Goal: Information Seeking & Learning: Learn about a topic

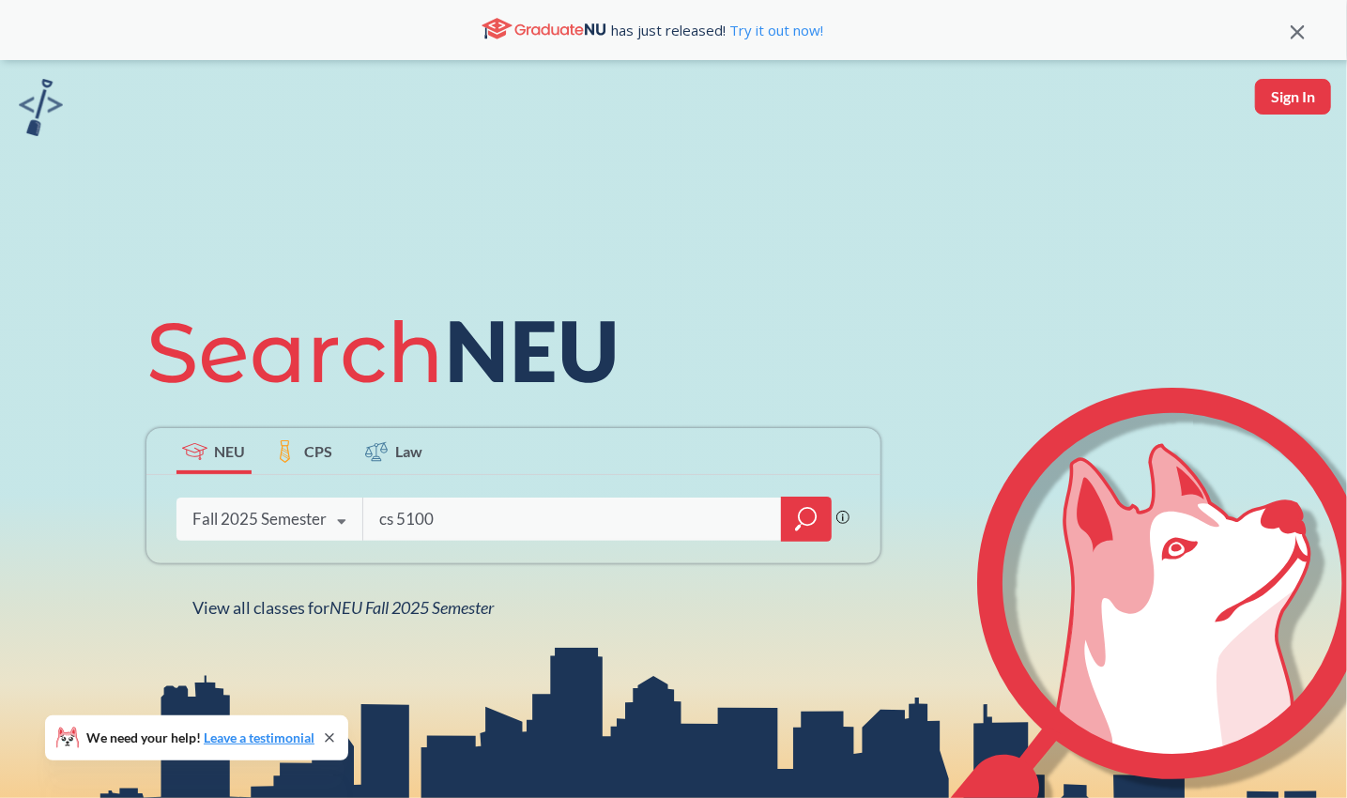
type input "cs 5100"
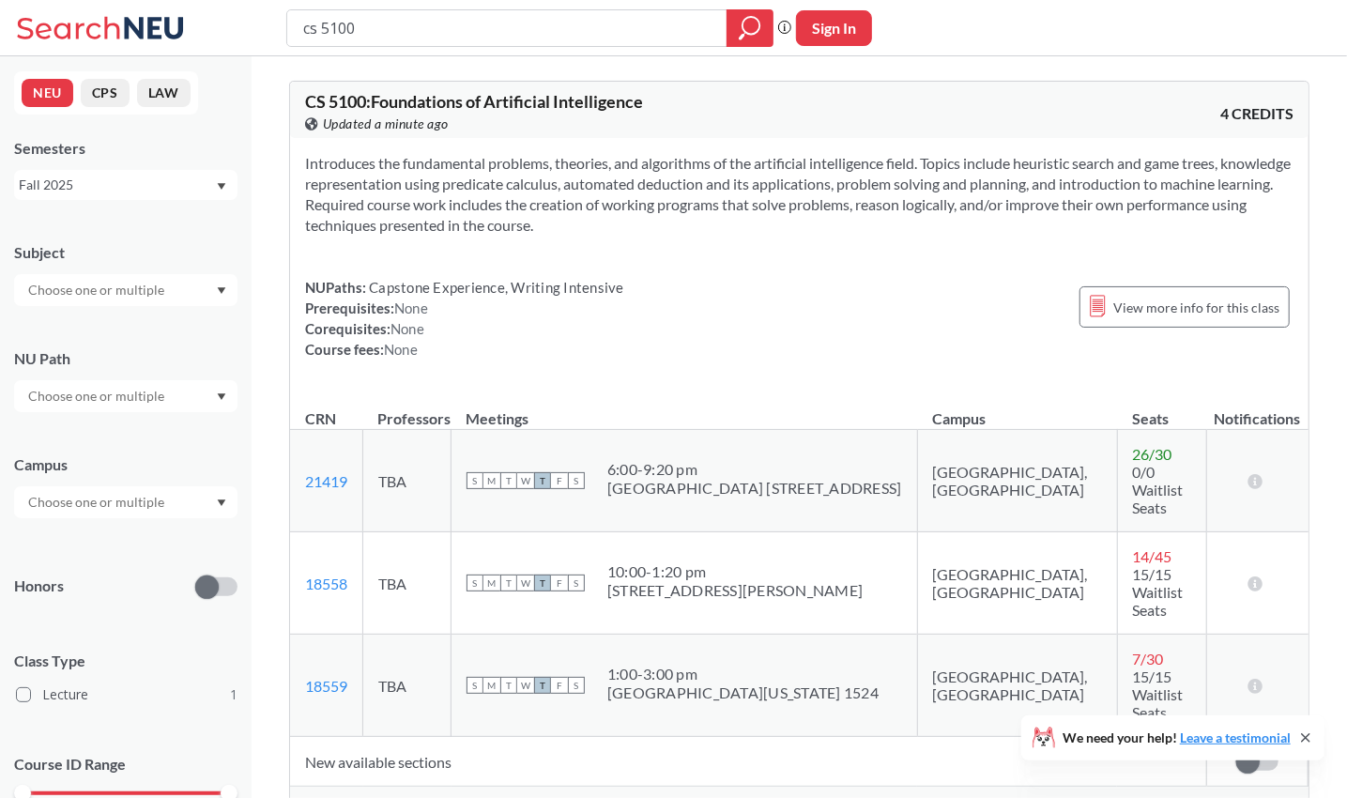
click at [410, 796] on span "Show all sections (7 more)" at bounding box center [381, 804] width 152 height 17
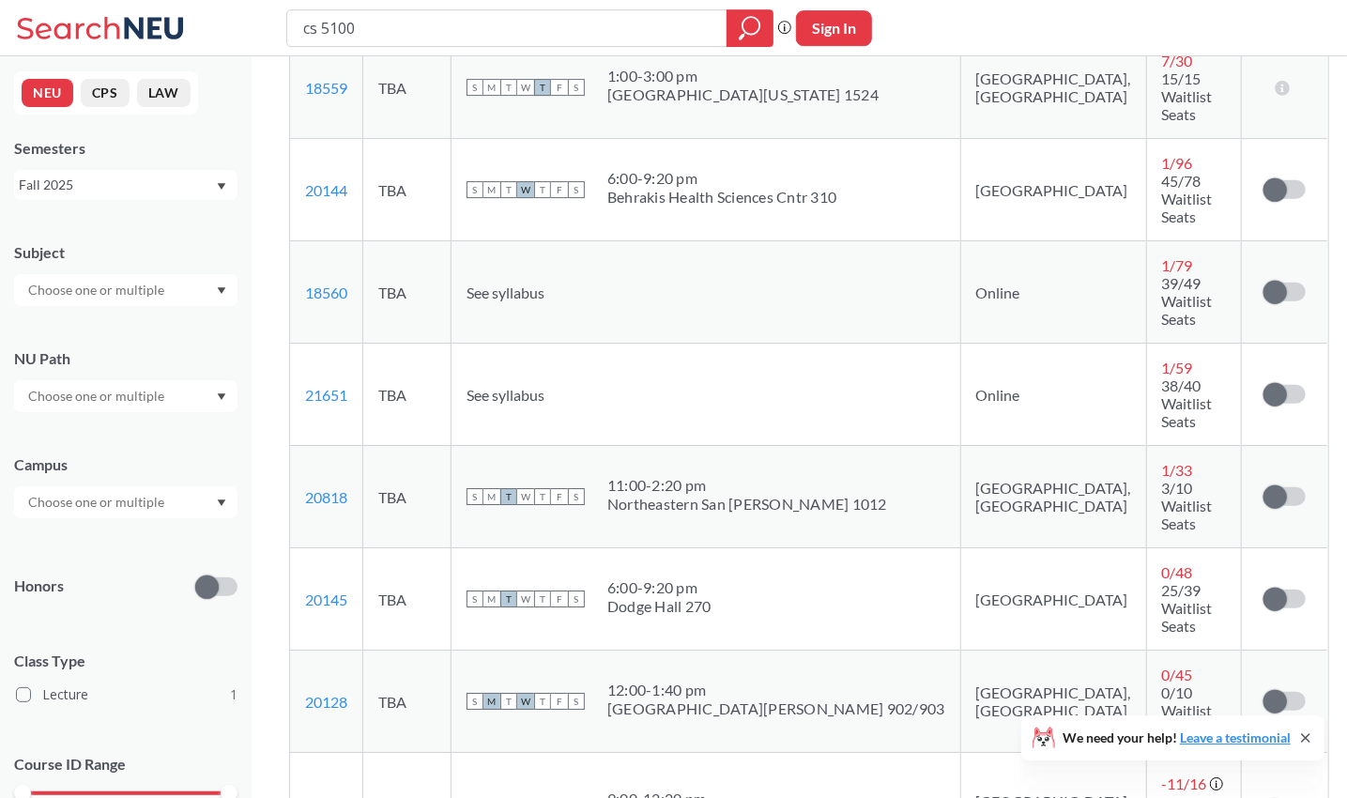
scroll to position [621, 0]
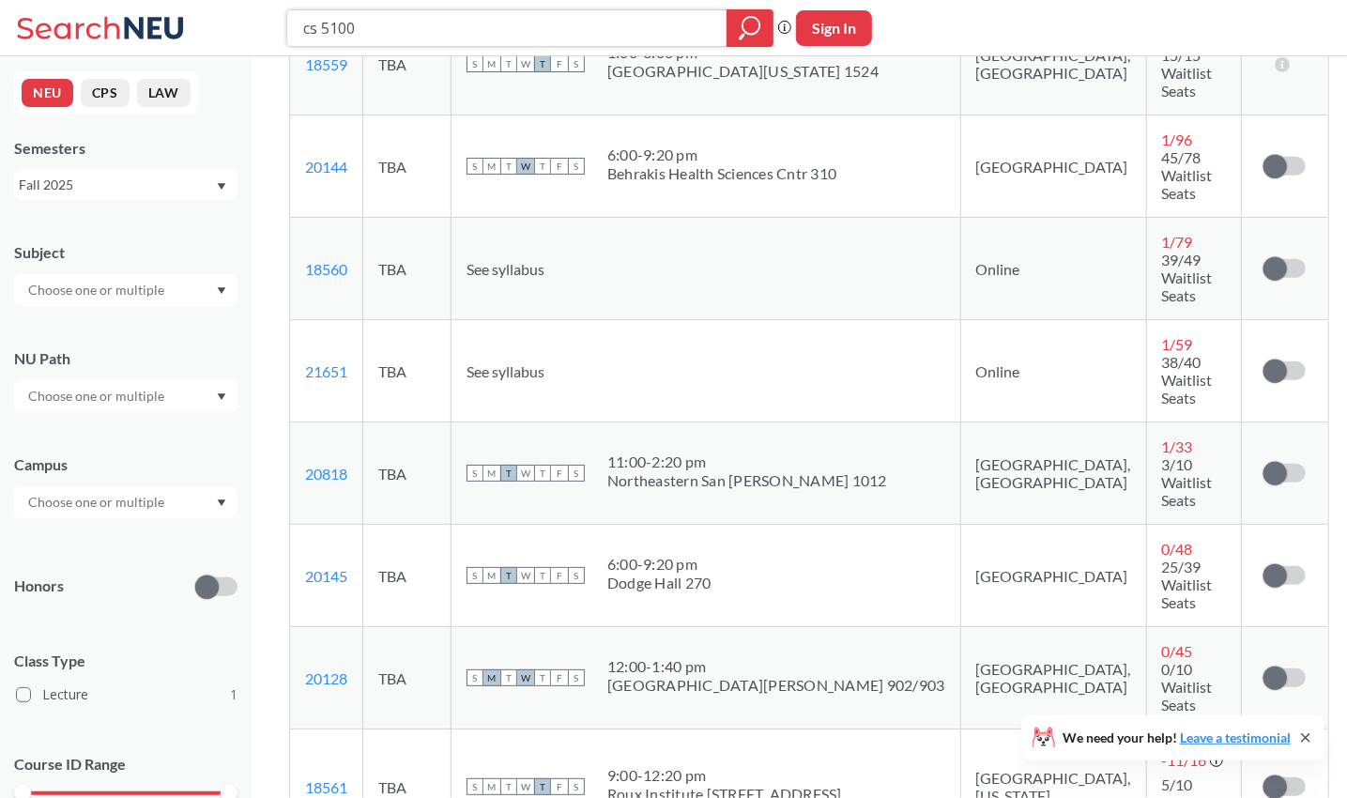
click at [404, 33] on input "cs 5100" at bounding box center [507, 28] width 412 height 32
type input "cs 5200"
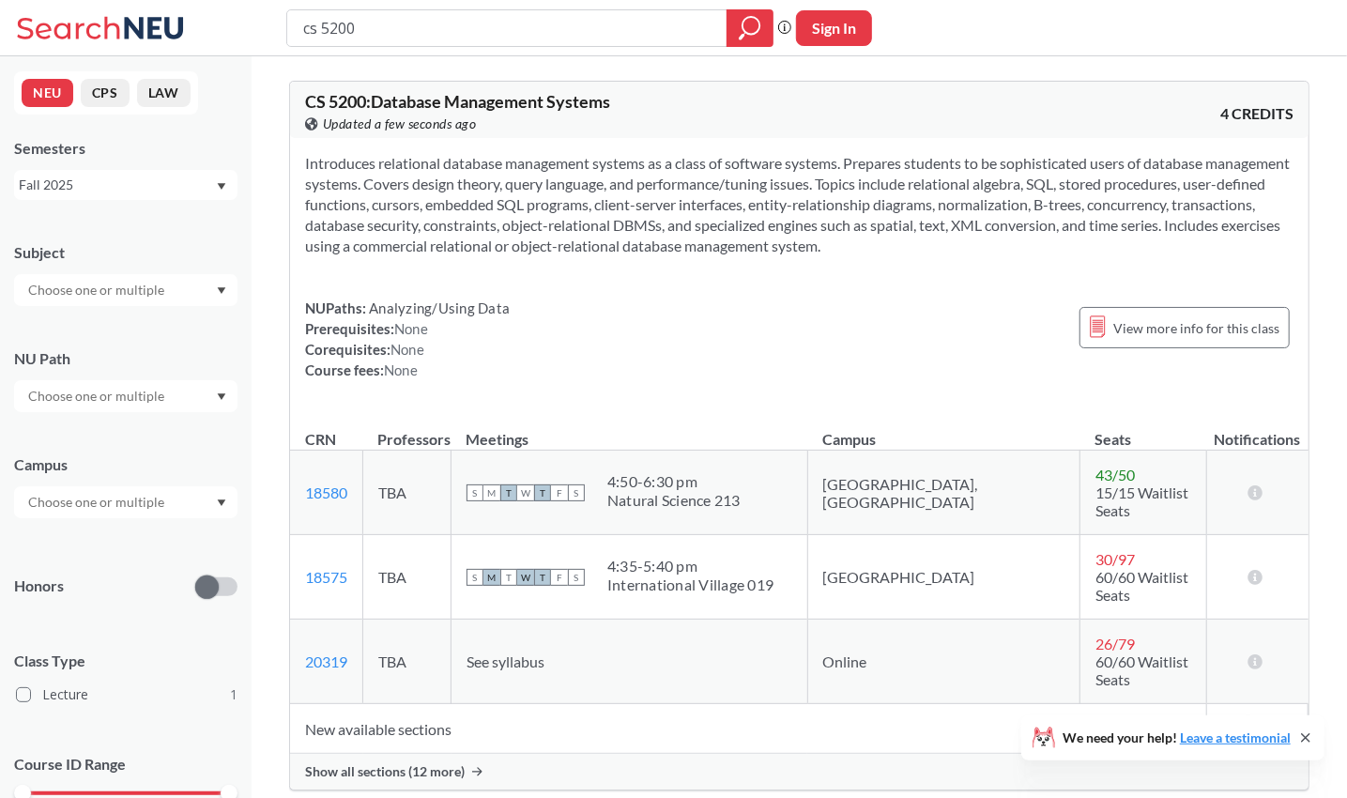
click at [434, 763] on span "Show all sections (12 more)" at bounding box center [385, 771] width 160 height 17
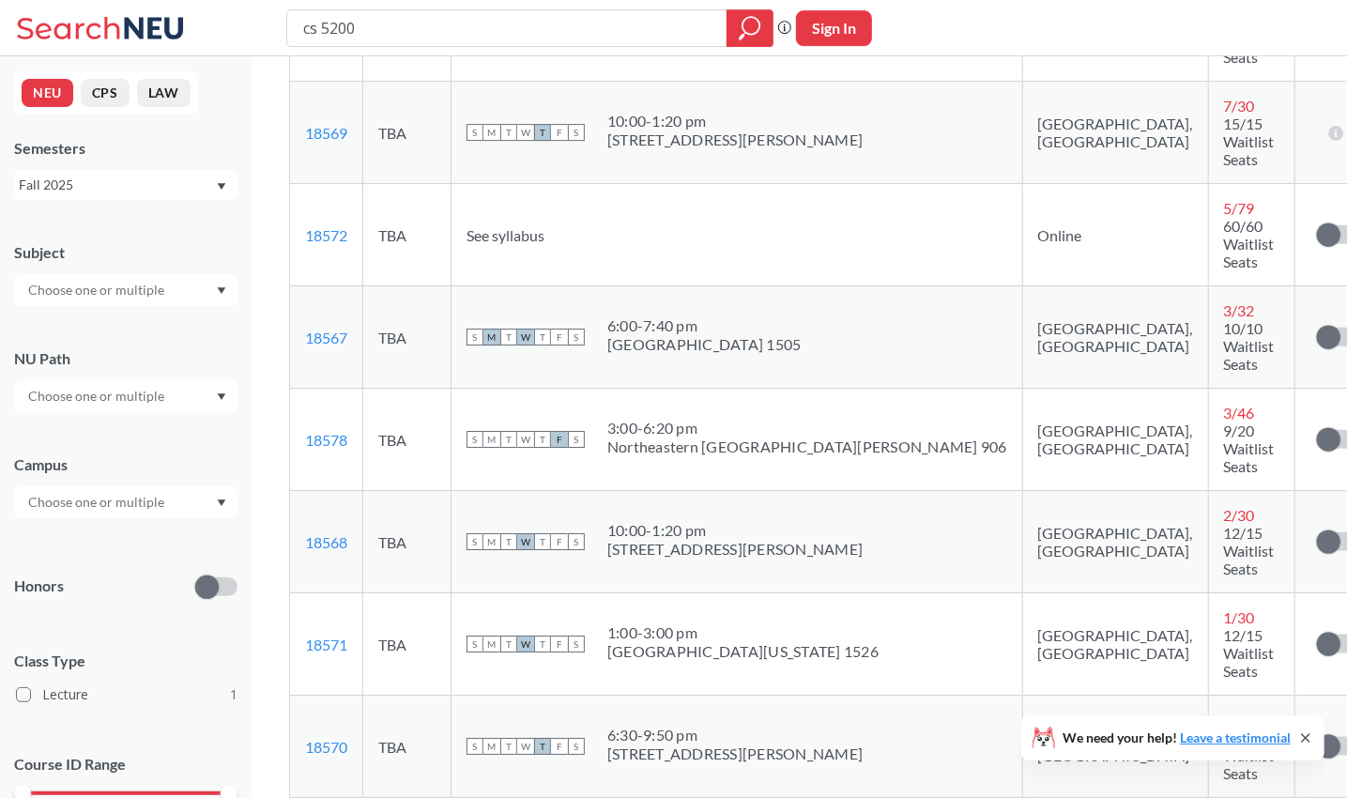
scroll to position [982, 0]
click at [467, 37] on input "cs 5200" at bounding box center [507, 28] width 412 height 32
type input "cs 5100"
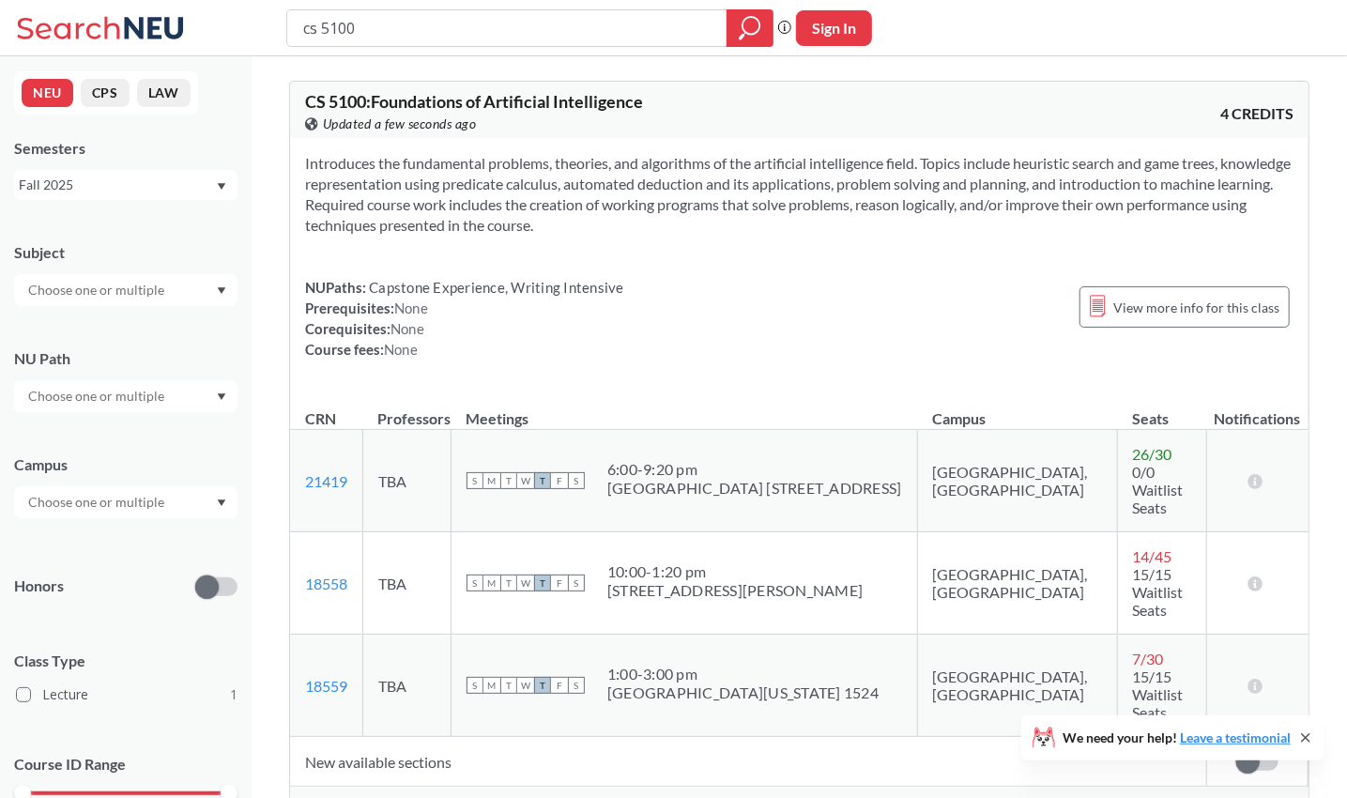
click at [391, 796] on span "Show all sections (7 more)" at bounding box center [381, 804] width 152 height 17
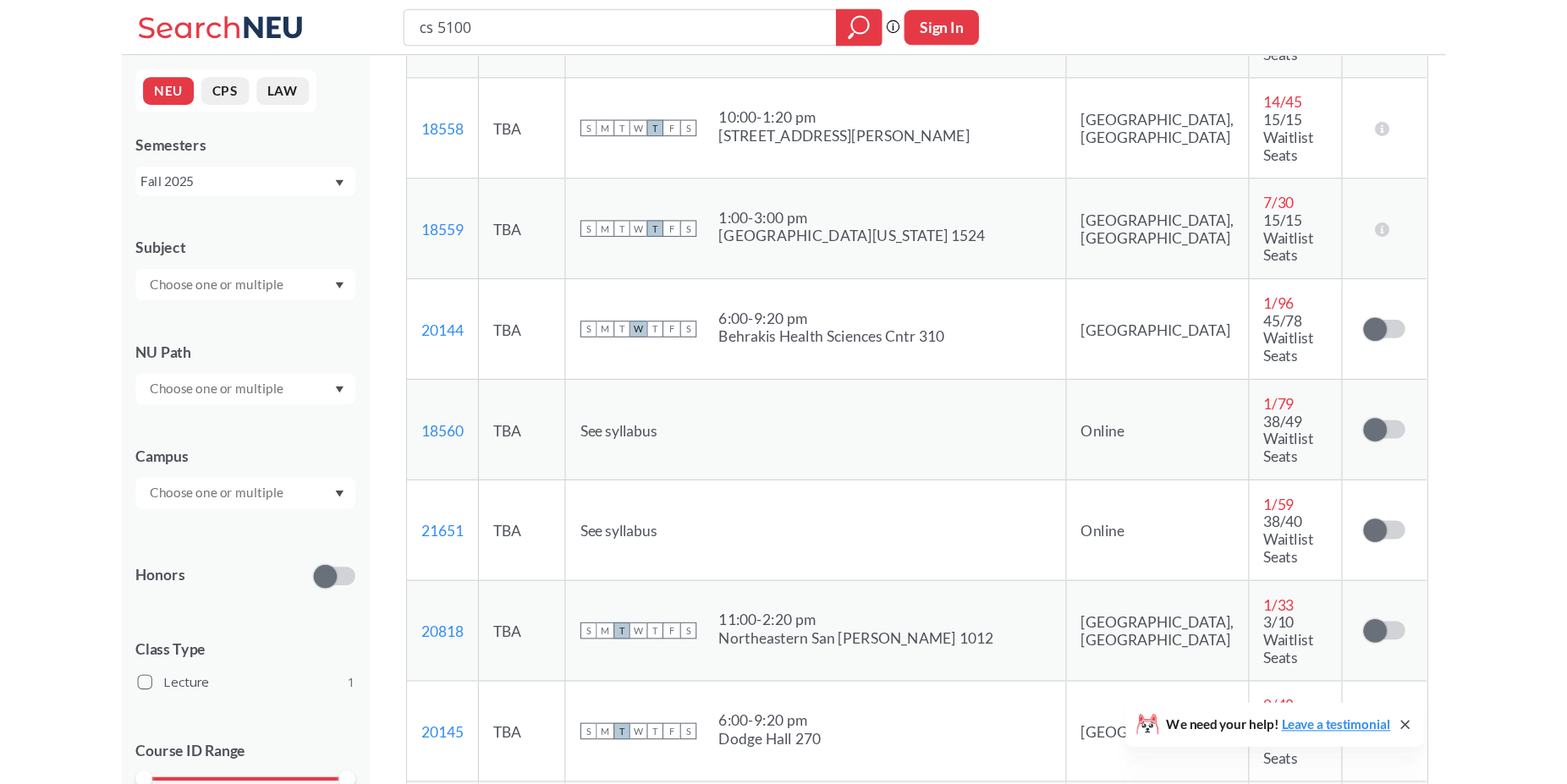
scroll to position [288, 0]
